Goal: Communication & Community: Answer question/provide support

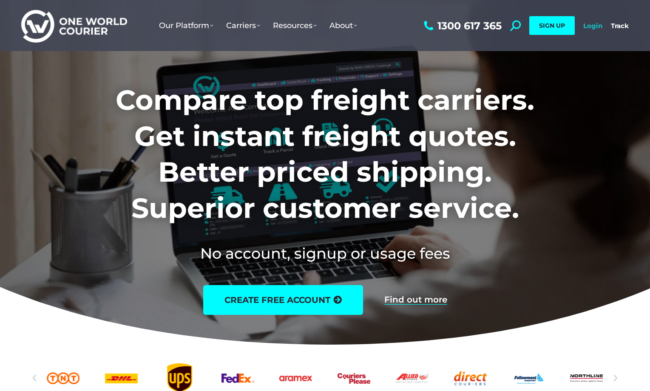
click at [597, 26] on link "Login" at bounding box center [592, 26] width 19 height 8
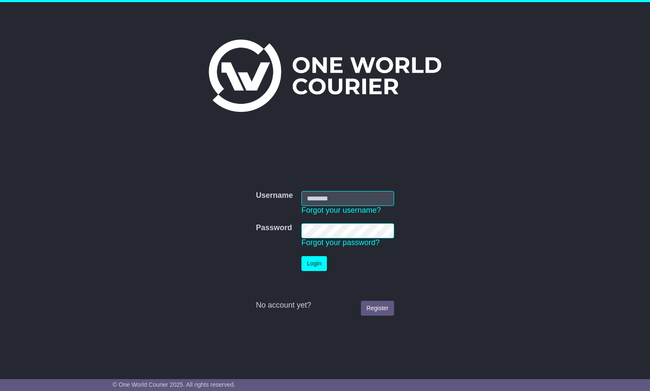
click at [343, 194] on input "Username" at bounding box center [347, 198] width 93 height 15
type input "**********"
click at [308, 262] on button "Login" at bounding box center [313, 263] width 25 height 15
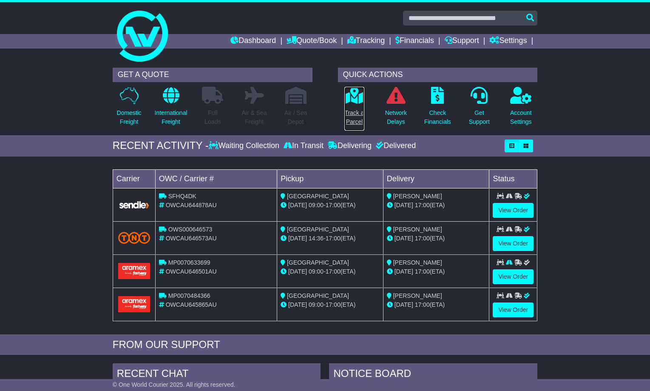
click at [349, 122] on p "Track a Parcel" at bounding box center [354, 117] width 20 height 18
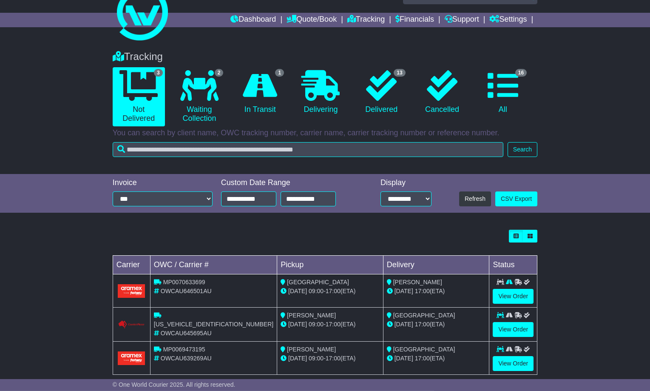
scroll to position [34, 0]
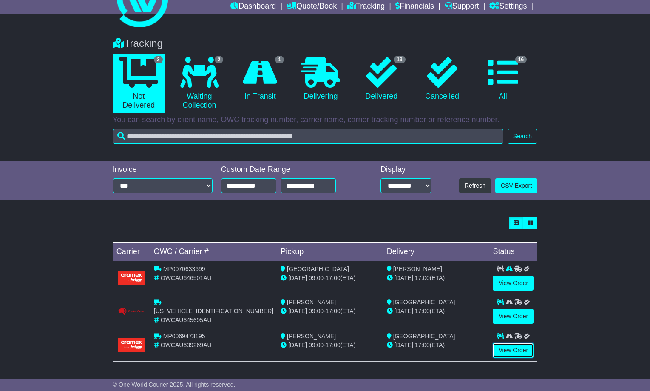
click at [518, 348] on link "View Order" at bounding box center [512, 349] width 41 height 15
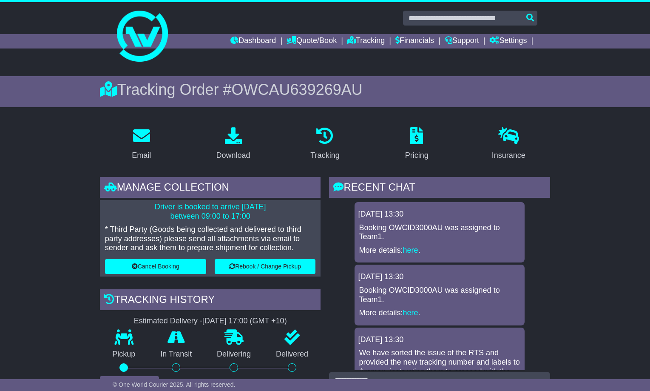
scroll to position [60, 0]
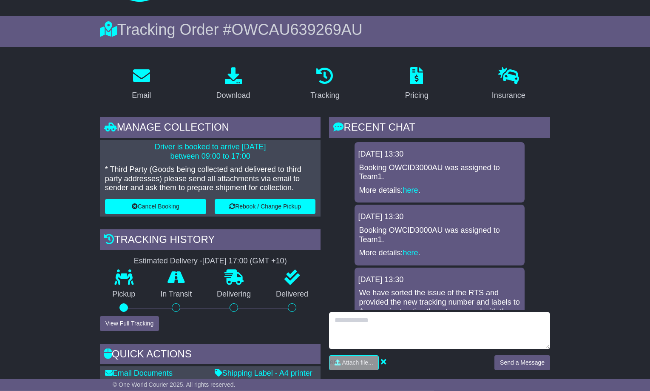
click at [336, 320] on textarea at bounding box center [439, 330] width 221 height 37
type textarea "*"
type textarea "**********"
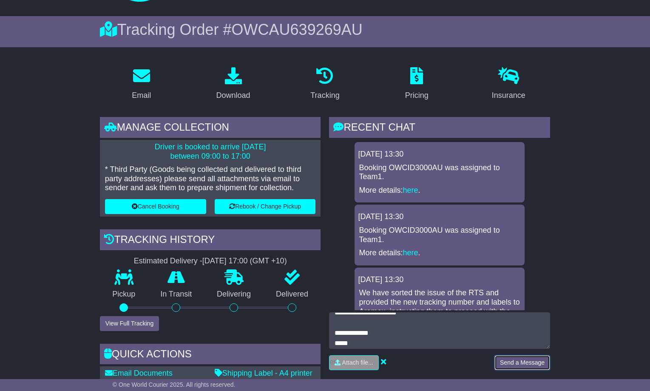
click at [509, 362] on button "Send a Message" at bounding box center [522, 362] width 56 height 15
